Goal: Find specific page/section

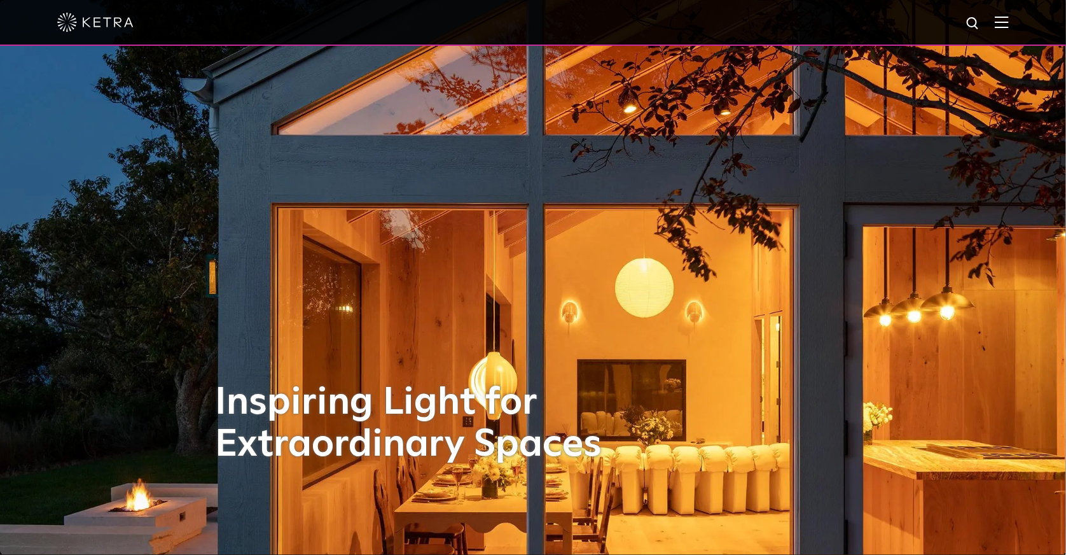
click at [1009, 25] on img at bounding box center [1002, 22] width 14 height 12
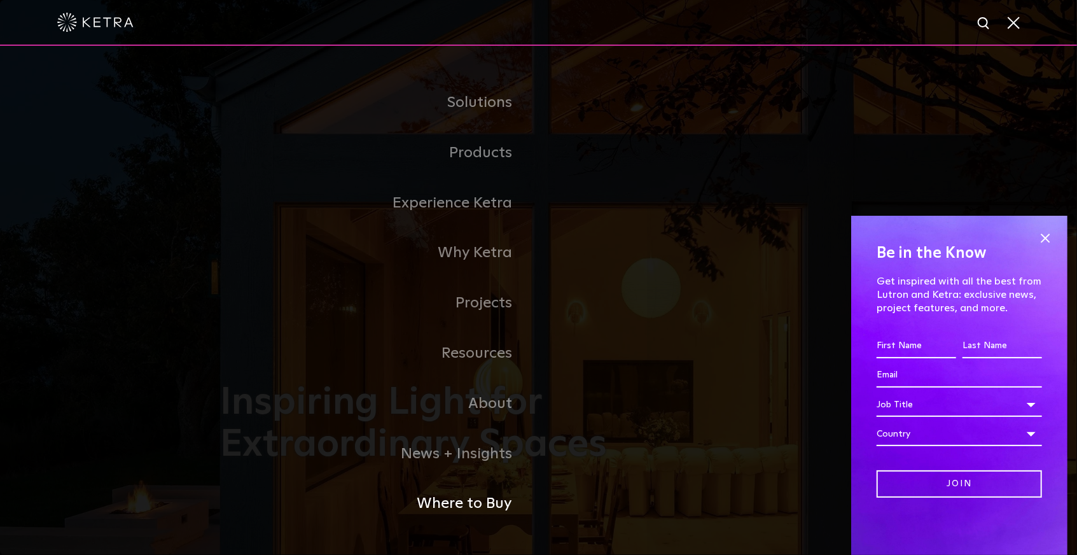
click at [490, 492] on link "Where to Buy" at bounding box center [380, 504] width 318 height 50
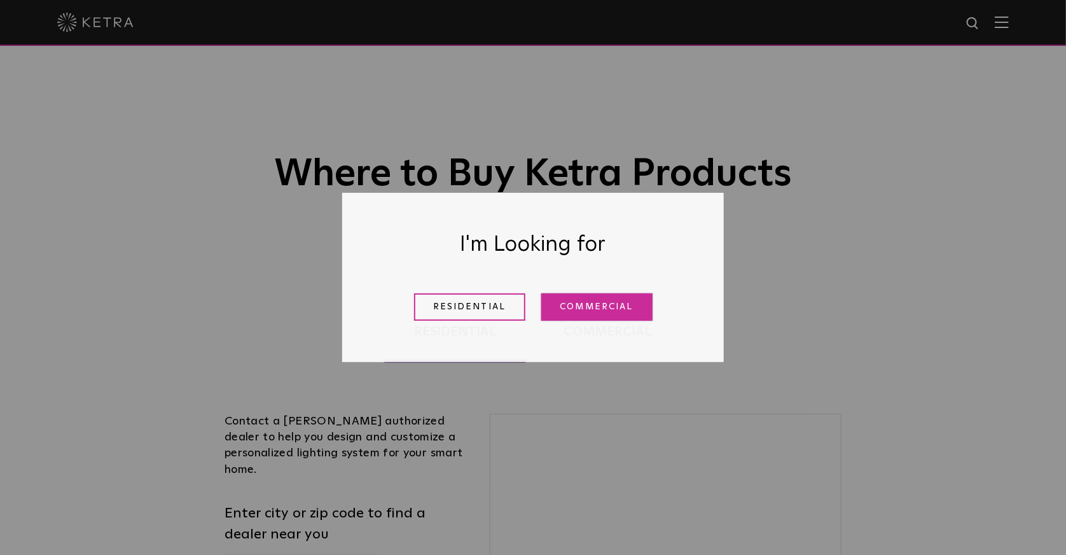
click at [567, 301] on link "Commercial" at bounding box center [597, 306] width 111 height 27
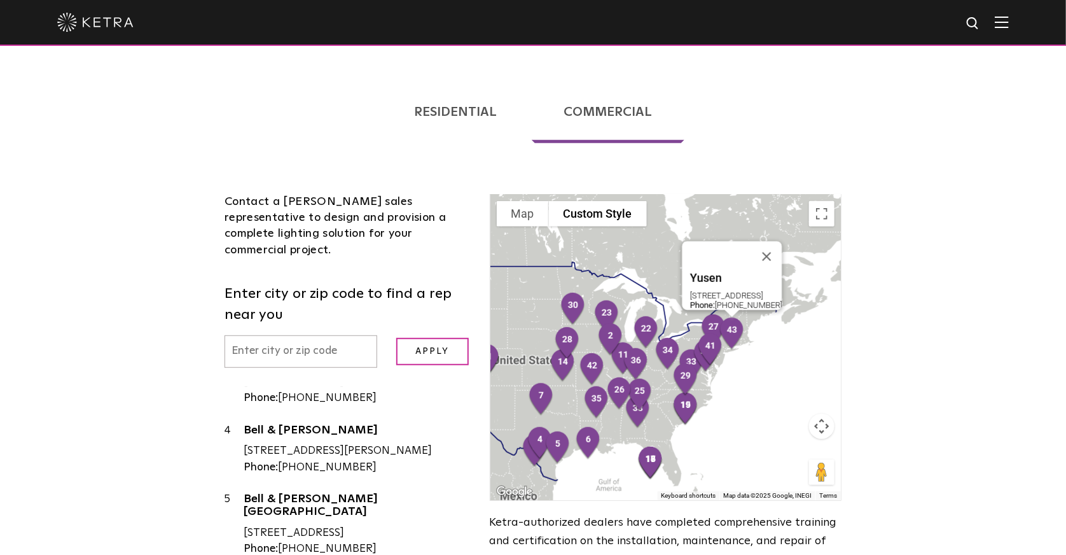
scroll to position [212, 0]
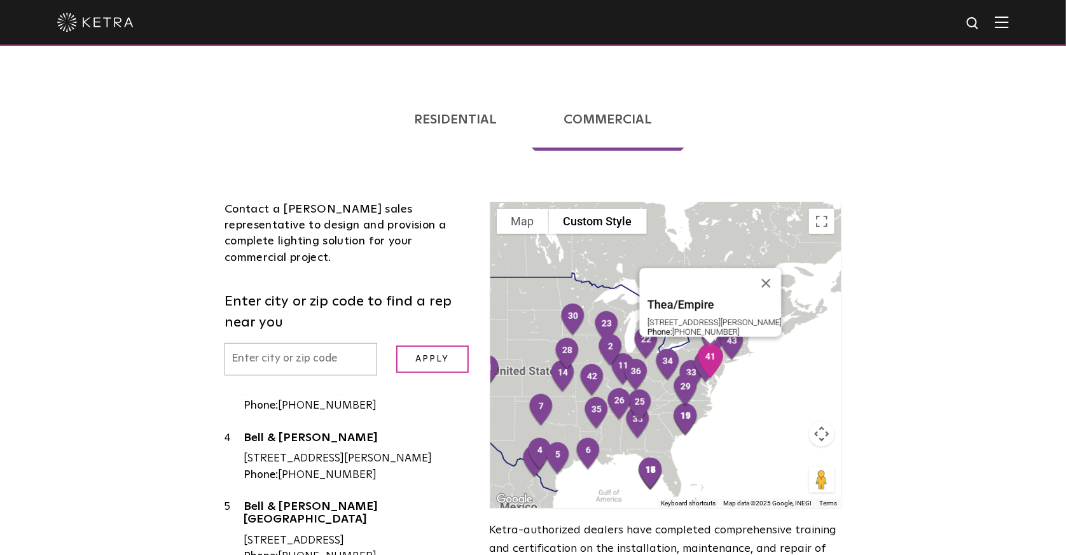
click at [711, 369] on img "41" at bounding box center [710, 361] width 37 height 45
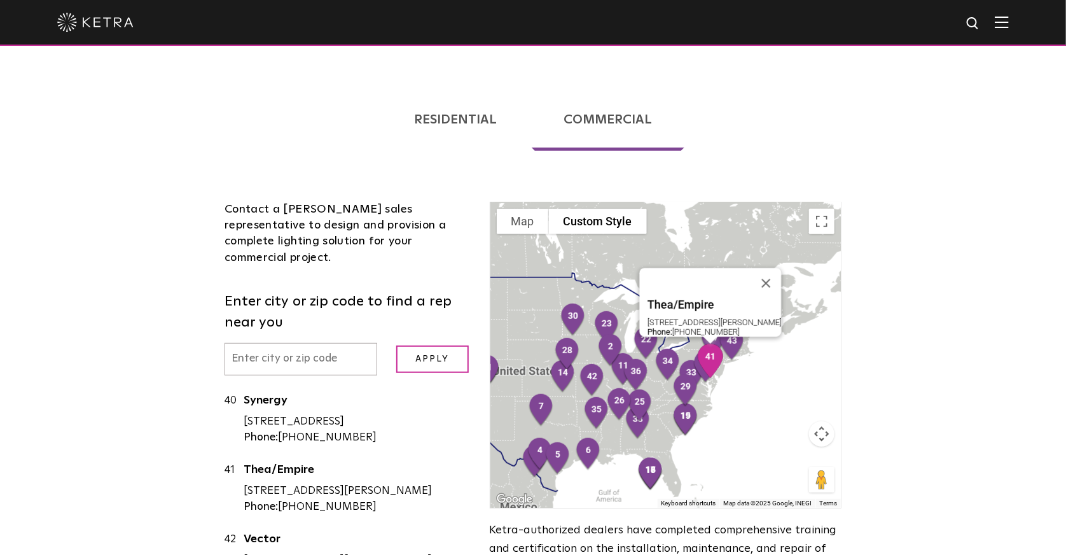
scroll to position [2981, 0]
